Goal: Register for event/course

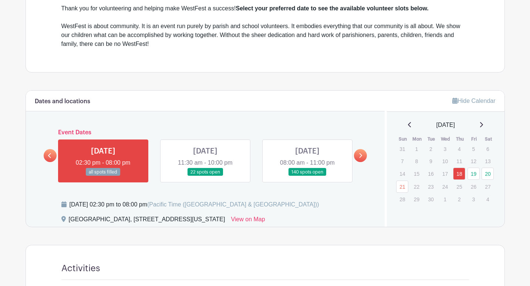
scroll to position [259, 0]
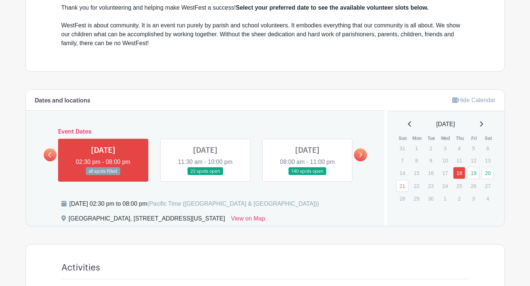
click at [365, 148] on link at bounding box center [360, 154] width 13 height 13
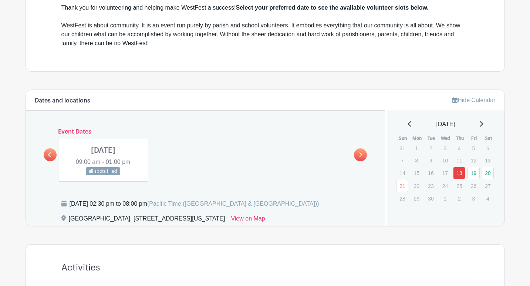
click at [53, 154] on link at bounding box center [50, 154] width 13 height 13
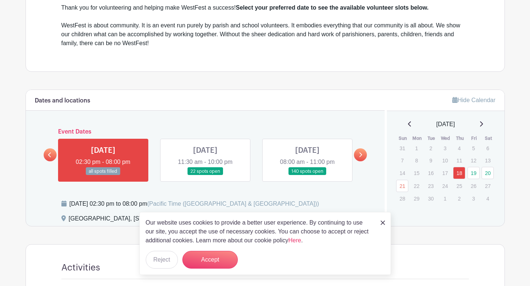
click at [307, 175] on link at bounding box center [307, 175] width 0 height 0
click at [489, 176] on link "20" at bounding box center [487, 173] width 12 height 12
click at [488, 173] on link "20" at bounding box center [487, 173] width 12 height 12
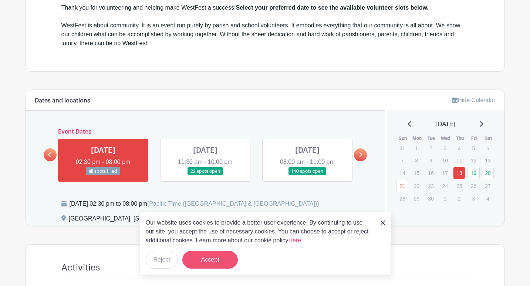
click at [219, 257] on button "Accept" at bounding box center [209, 260] width 55 height 18
click at [382, 223] on img at bounding box center [382, 222] width 4 height 4
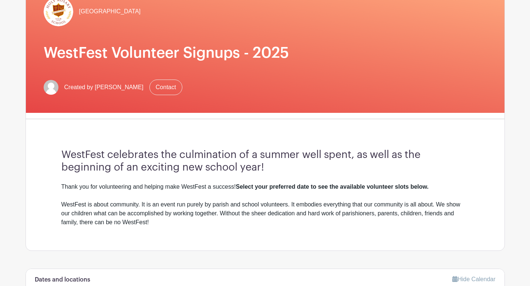
scroll to position [371, 0]
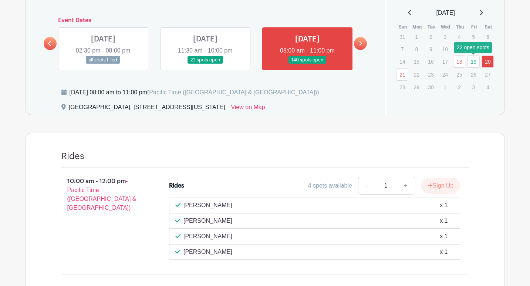
click at [471, 61] on link "19" at bounding box center [473, 61] width 12 height 12
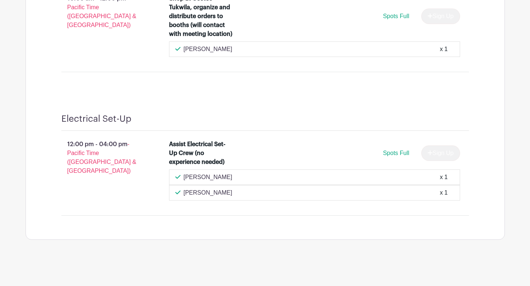
scroll to position [6903, 0]
